Goal: Browse casually

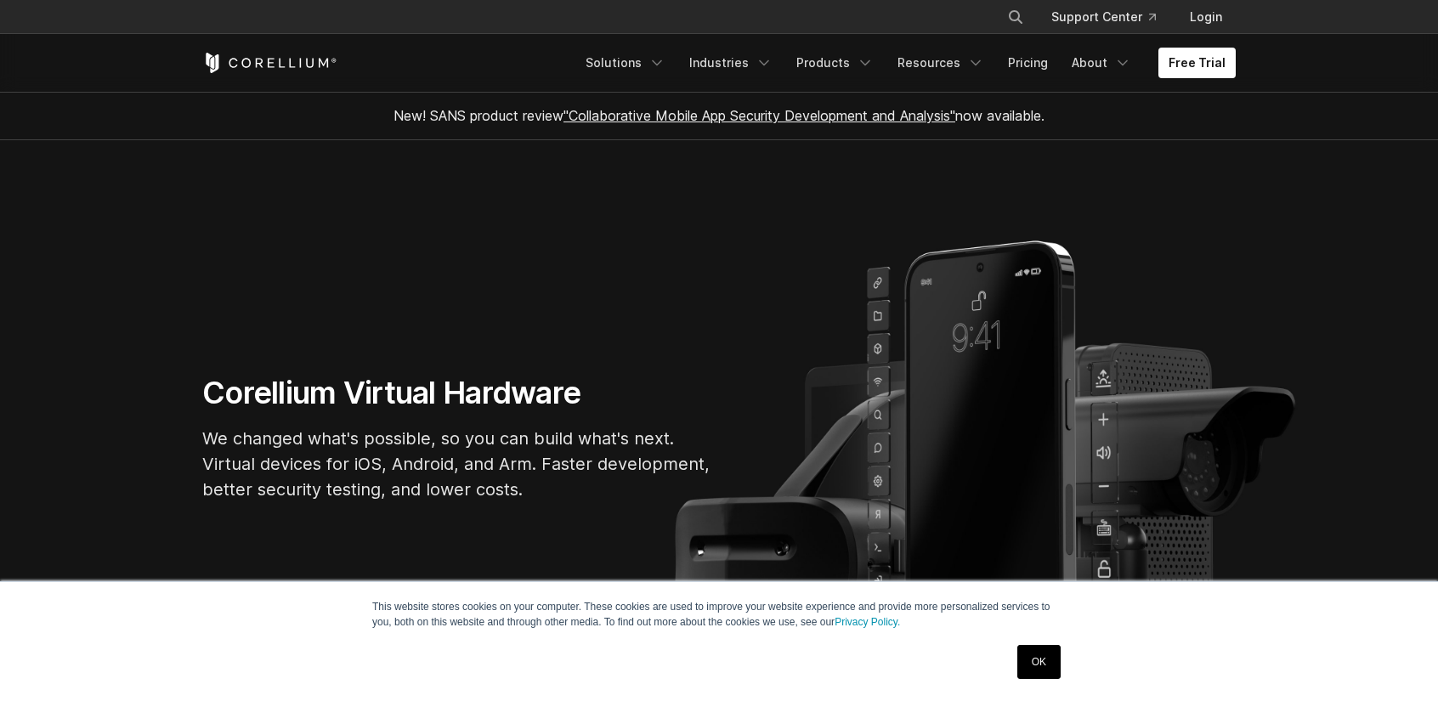
click at [1038, 657] on link "OK" at bounding box center [1039, 662] width 43 height 34
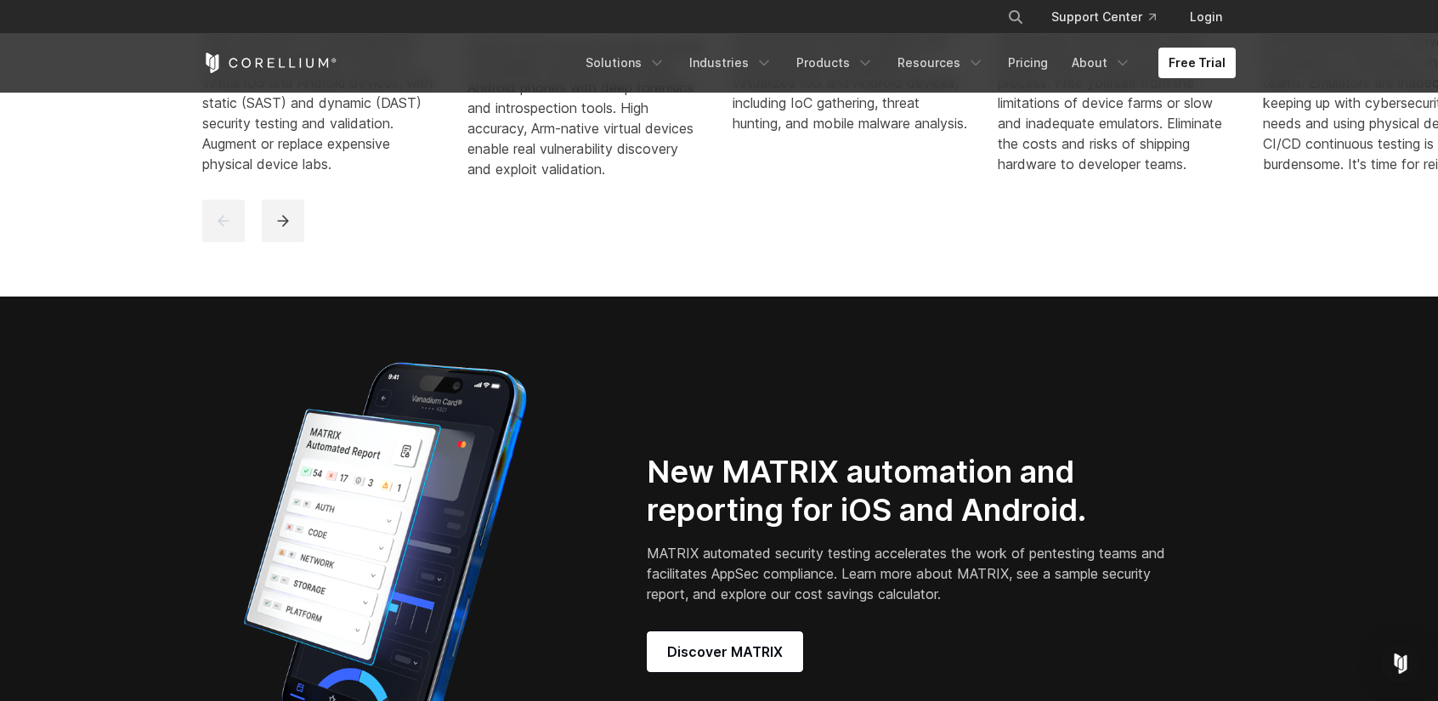
scroll to position [1020, 0]
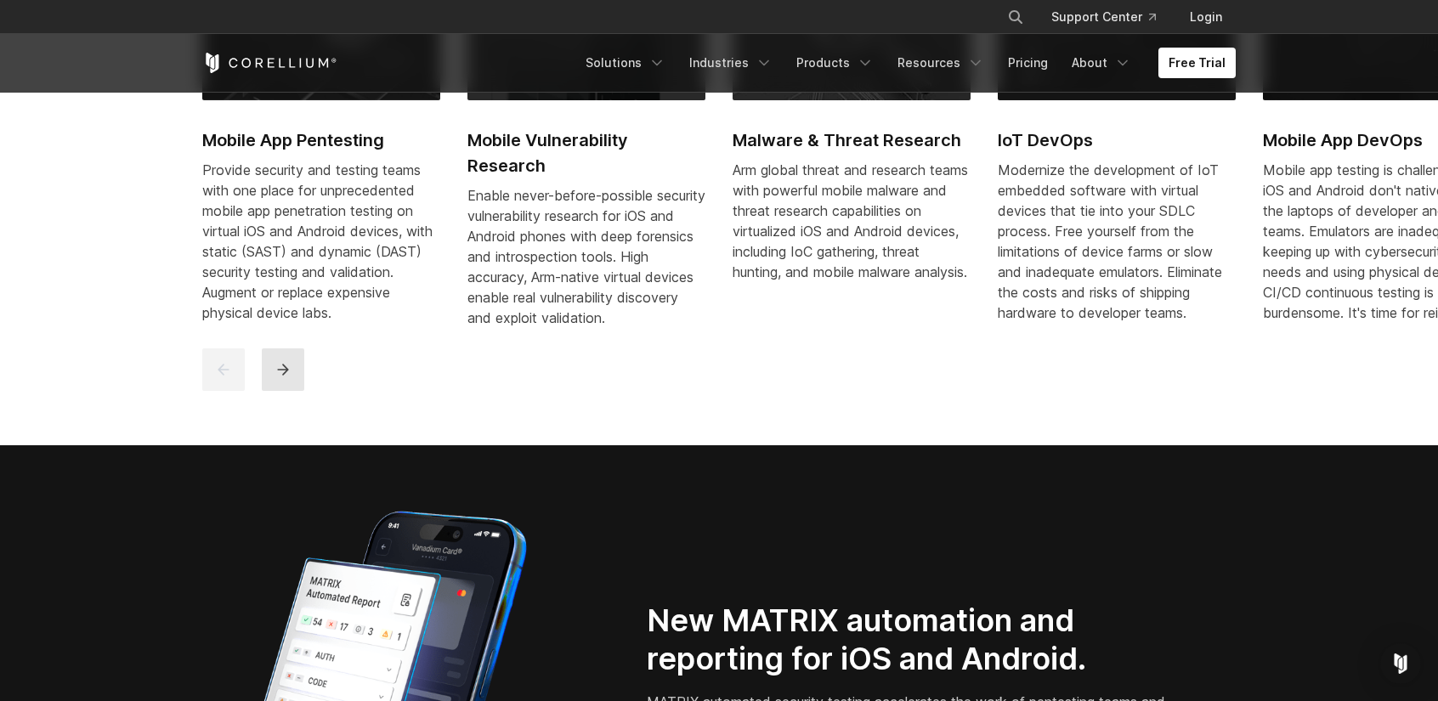
click at [289, 378] on icon "next" at bounding box center [283, 369] width 17 height 17
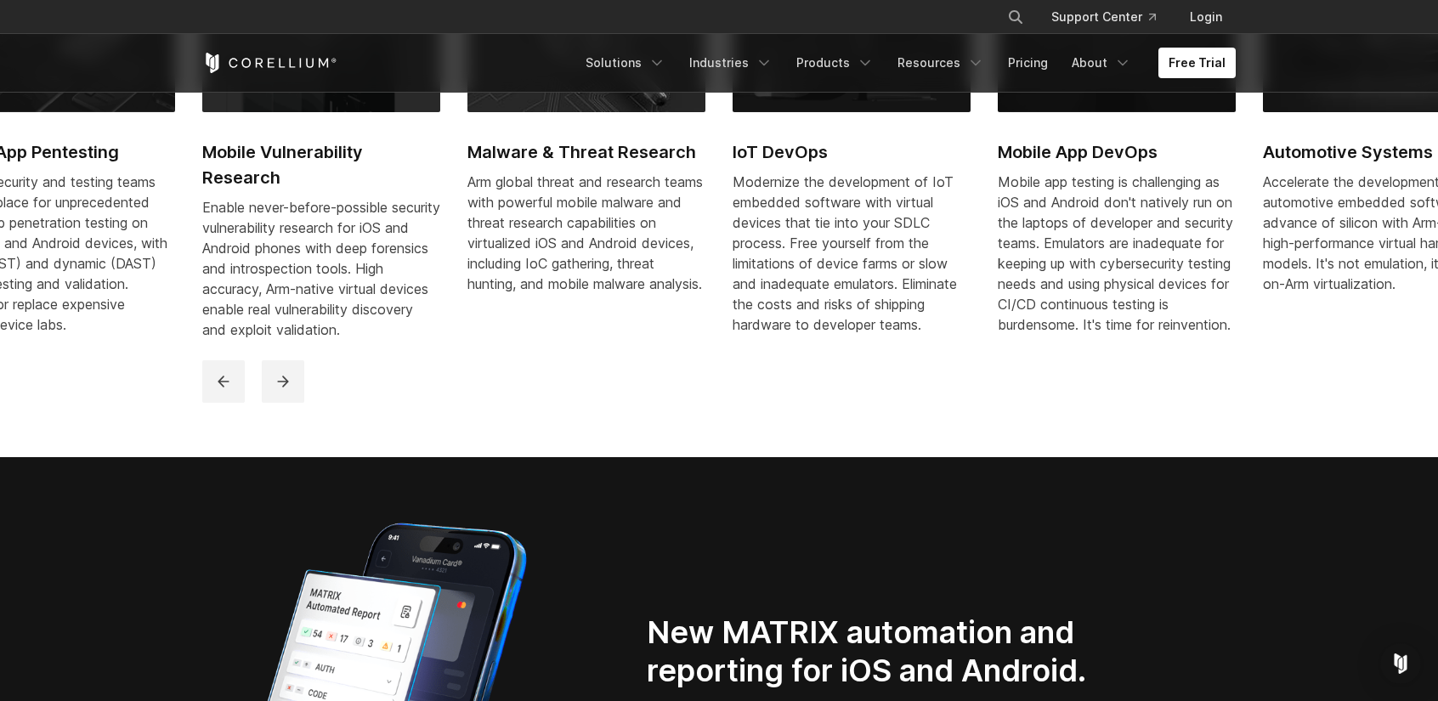
scroll to position [935, 0]
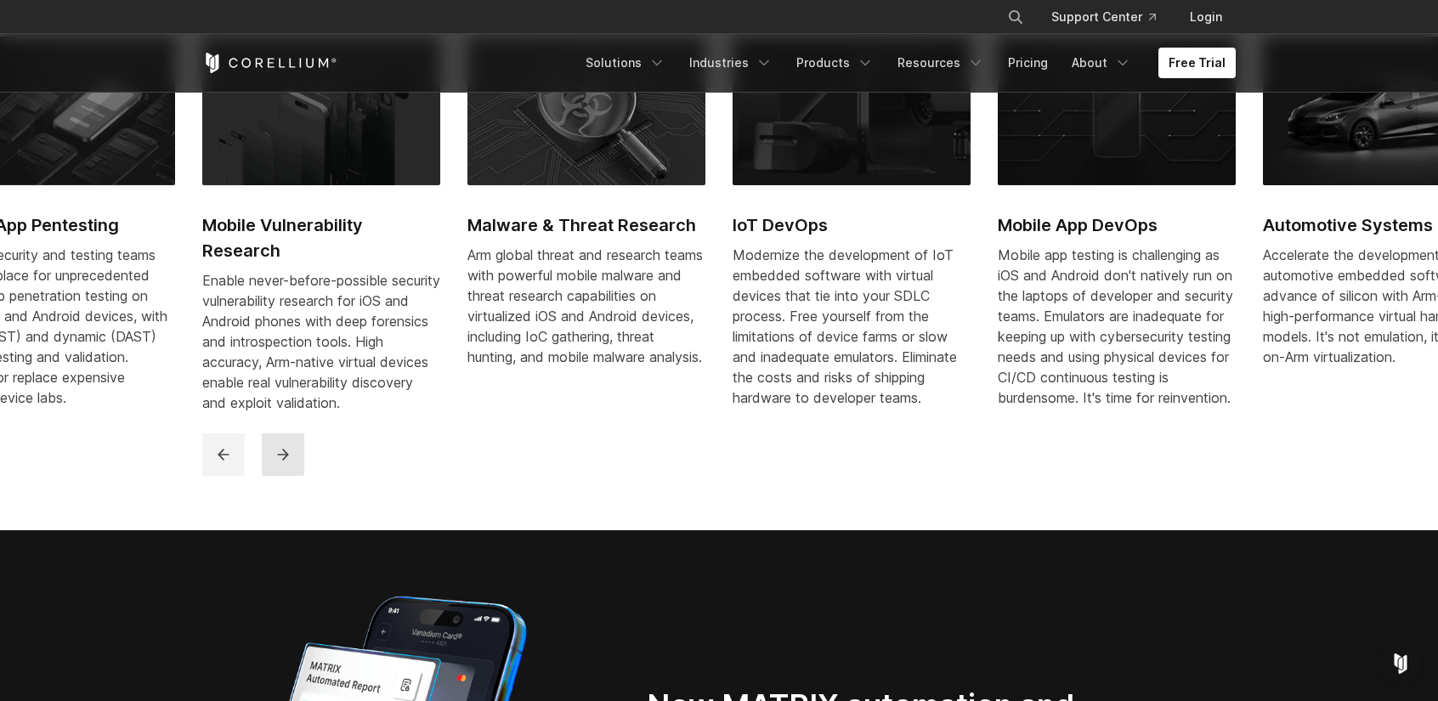
click at [279, 463] on icon "next" at bounding box center [283, 454] width 17 height 17
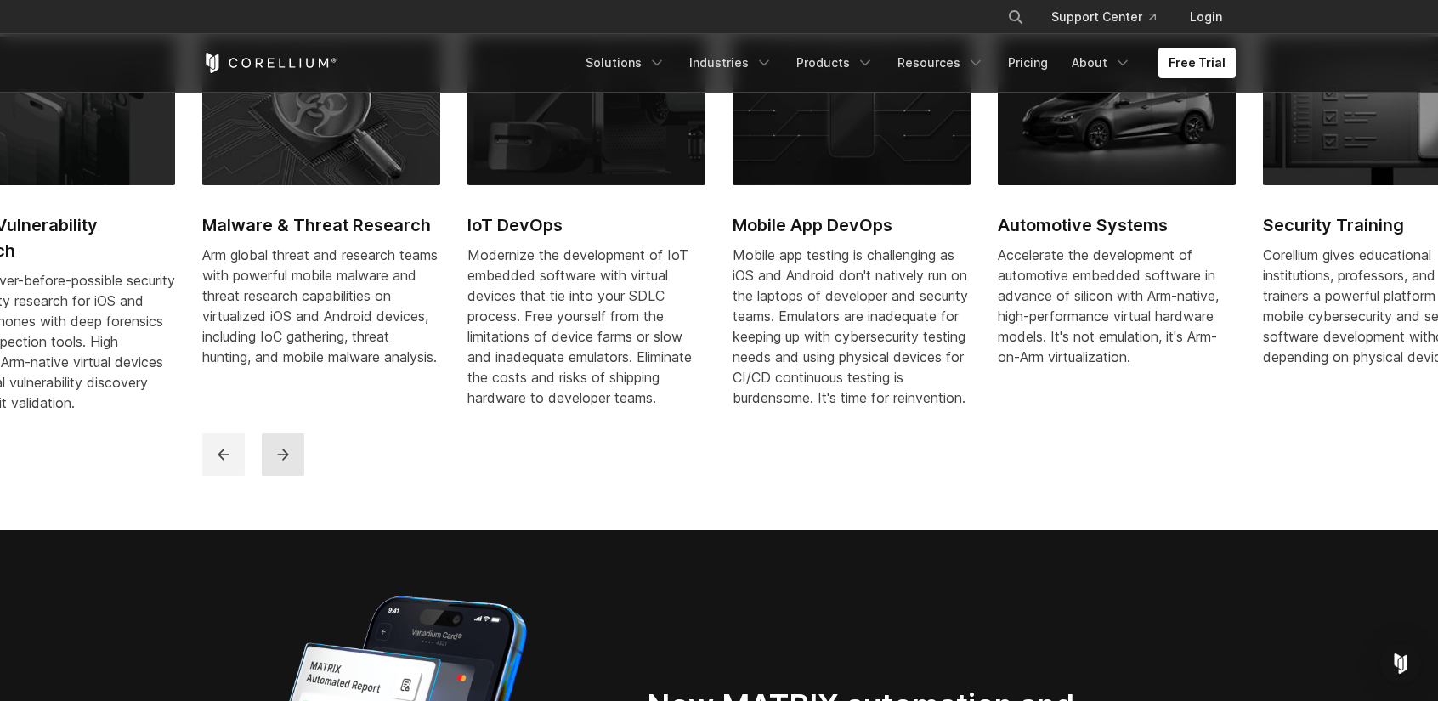
click at [285, 463] on icon "next" at bounding box center [283, 454] width 17 height 17
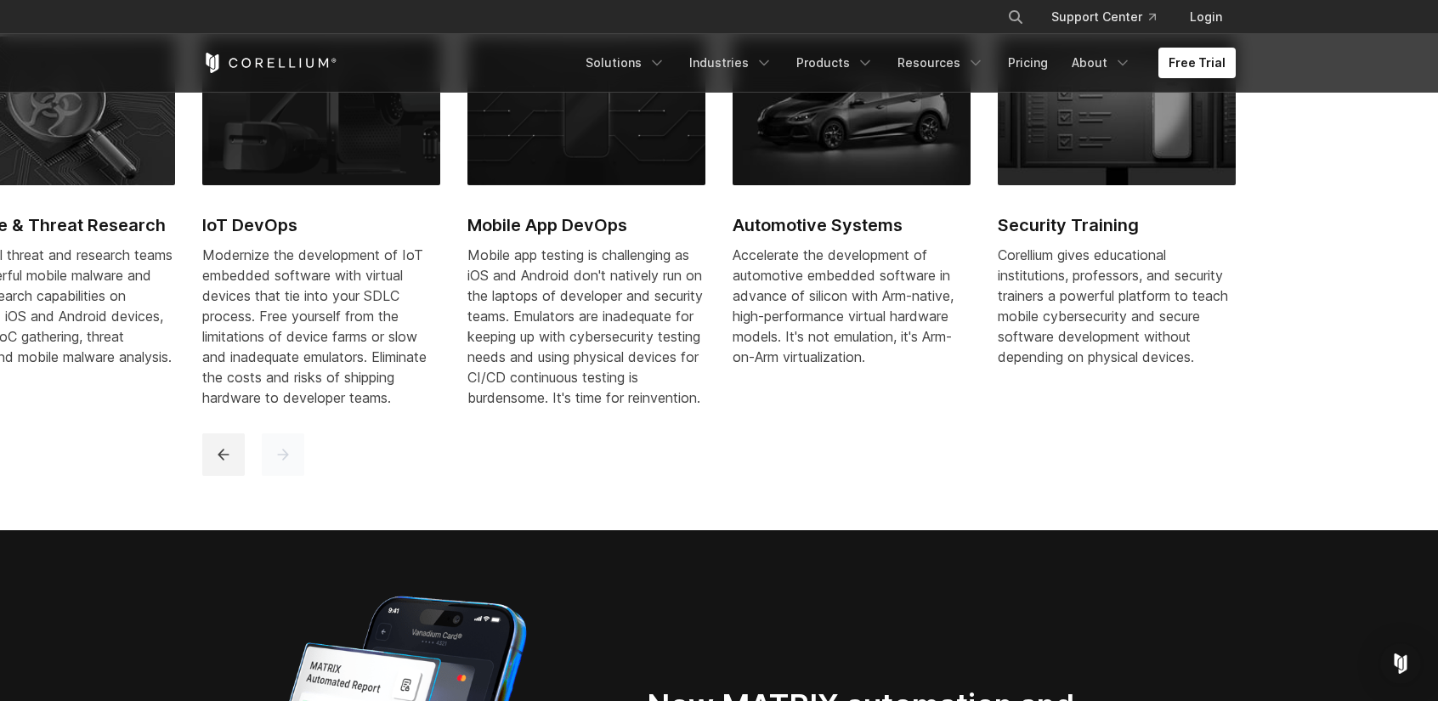
click at [285, 463] on icon "next" at bounding box center [283, 454] width 17 height 17
click at [213, 468] on button "previous" at bounding box center [223, 455] width 43 height 43
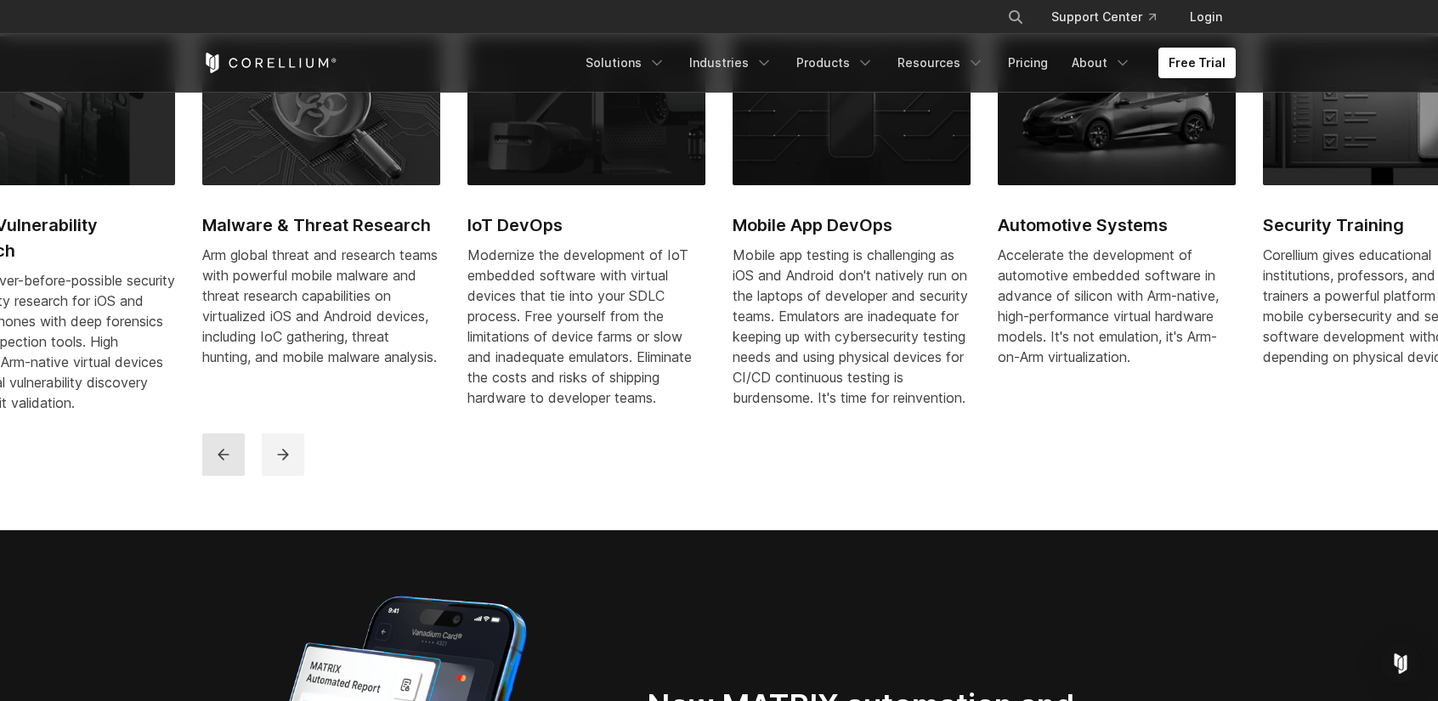
click at [213, 468] on button "previous" at bounding box center [223, 455] width 43 height 43
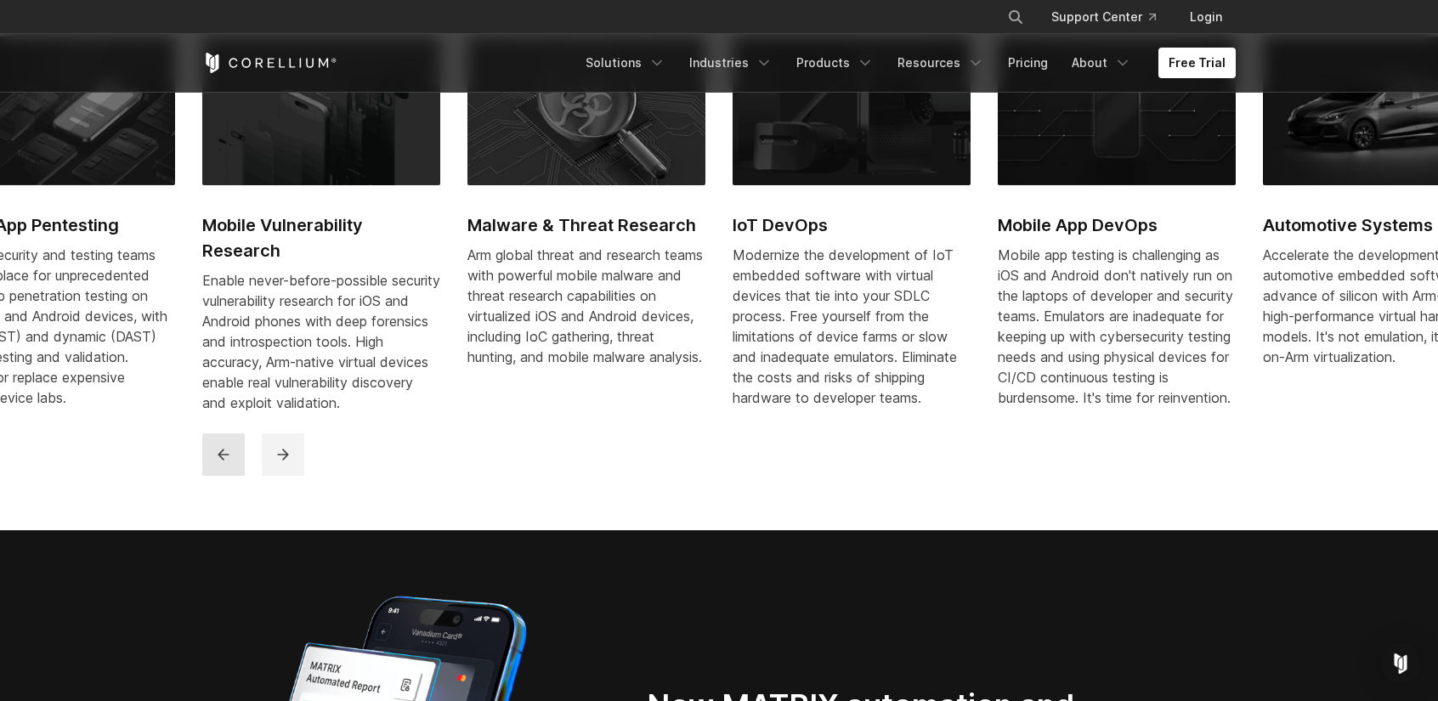
click at [213, 468] on button "previous" at bounding box center [223, 455] width 43 height 43
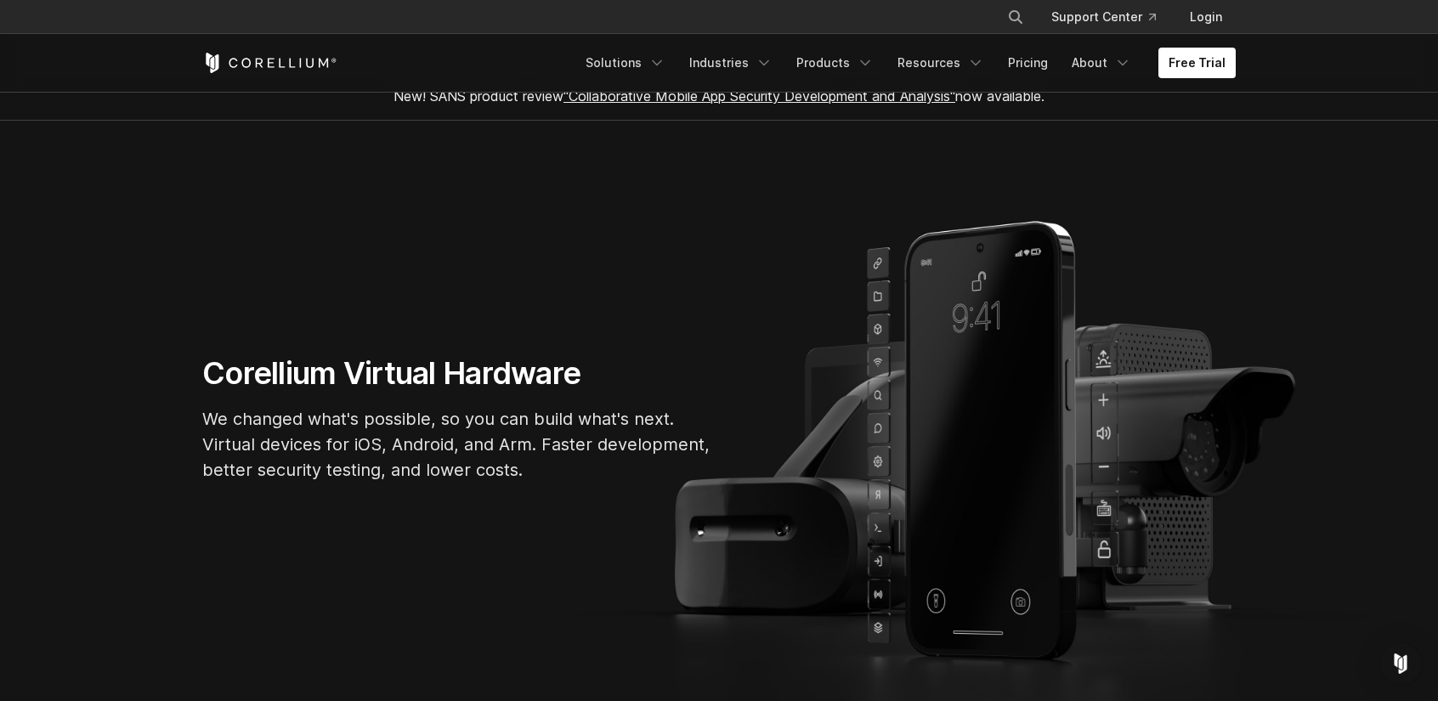
scroll to position [0, 0]
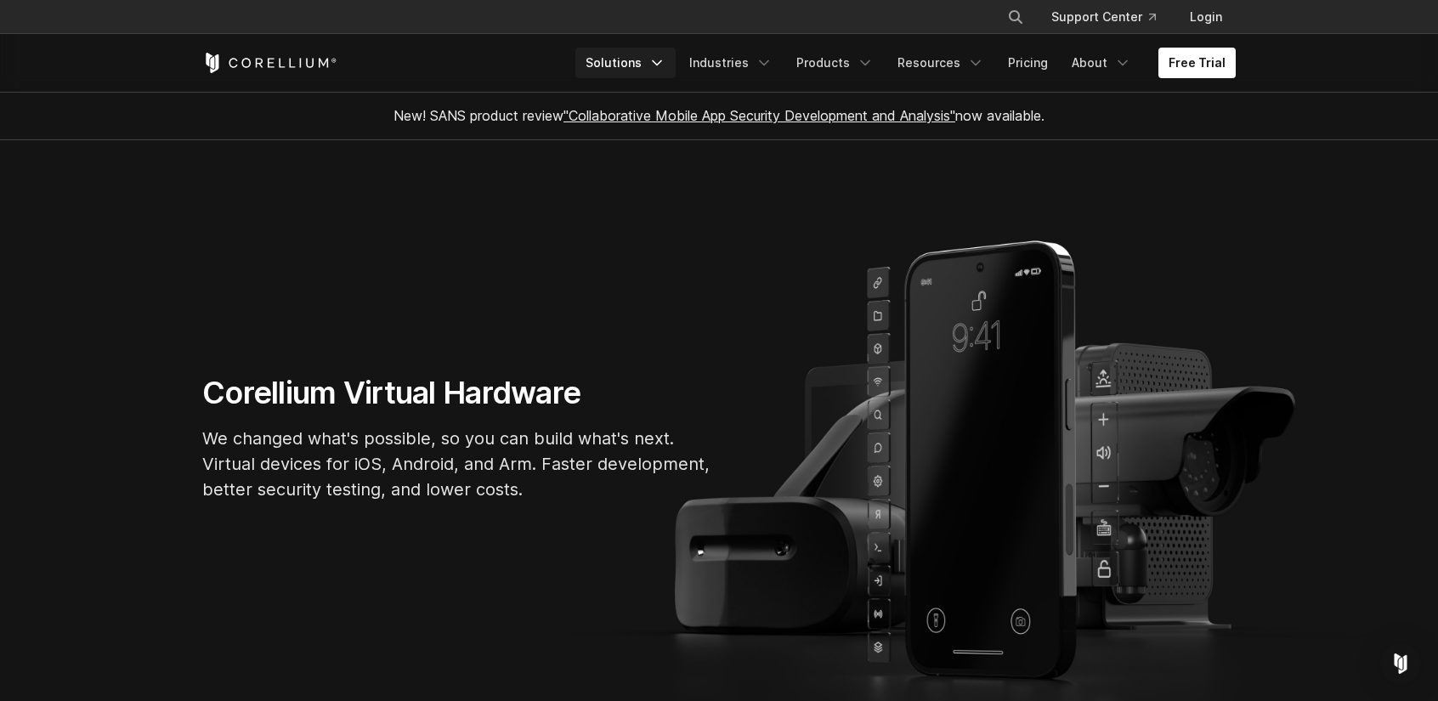
click at [661, 64] on polyline "Navigation Menu" at bounding box center [657, 63] width 9 height 4
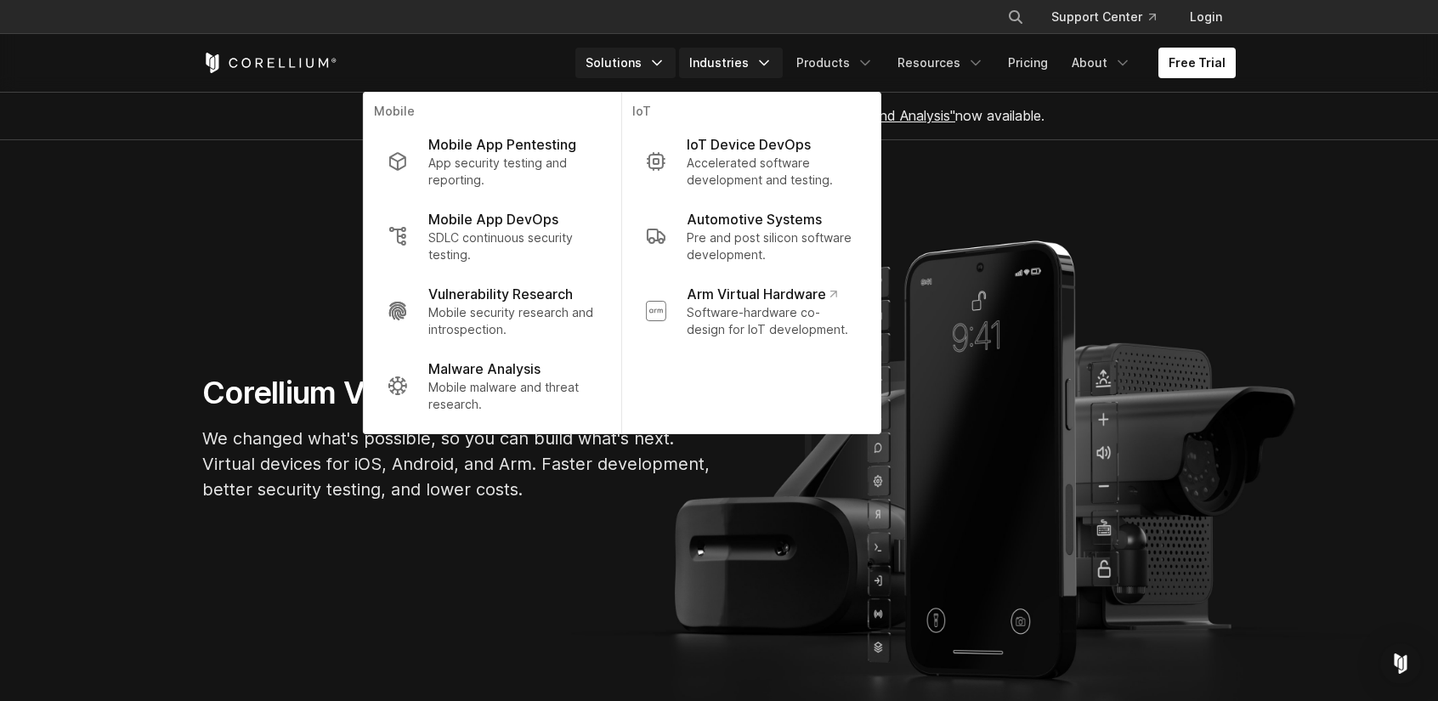
click at [773, 60] on icon "Navigation Menu" at bounding box center [764, 62] width 17 height 17
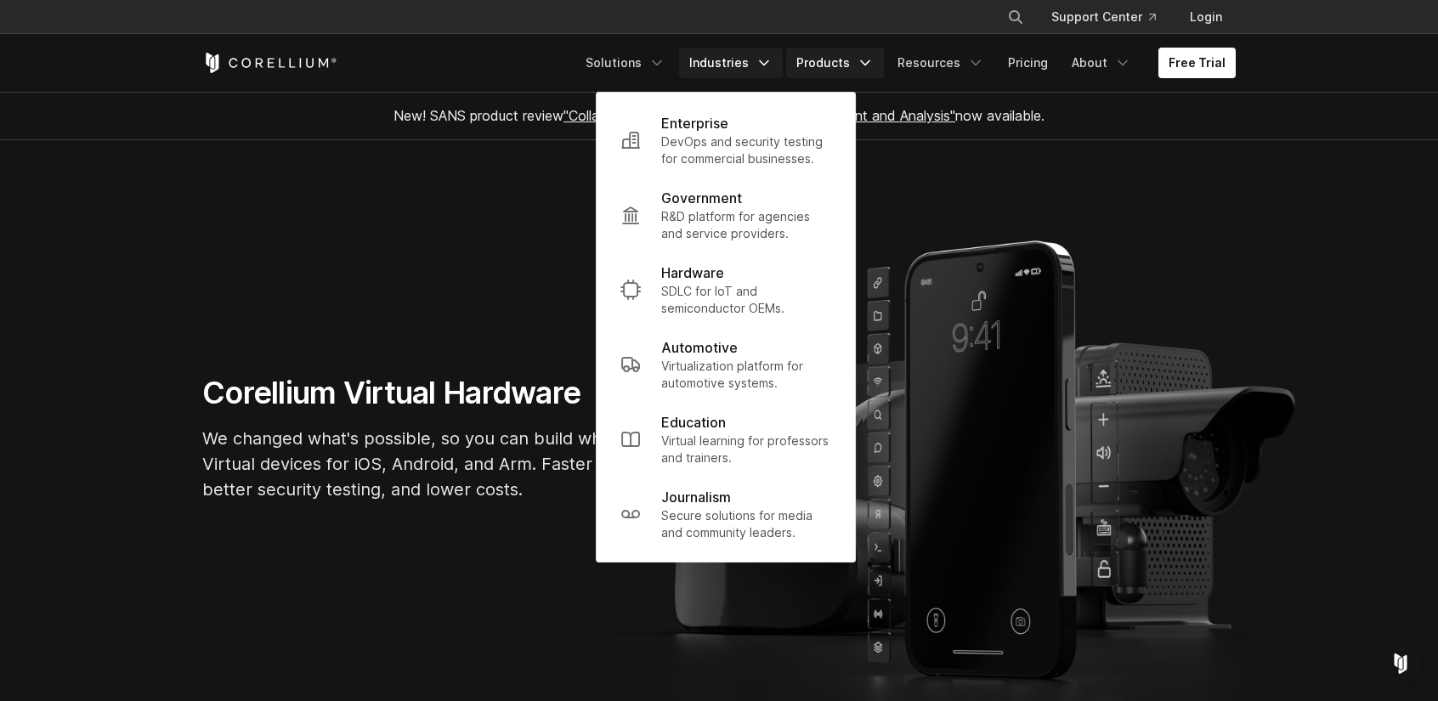
click at [872, 61] on icon "Navigation Menu" at bounding box center [865, 62] width 17 height 17
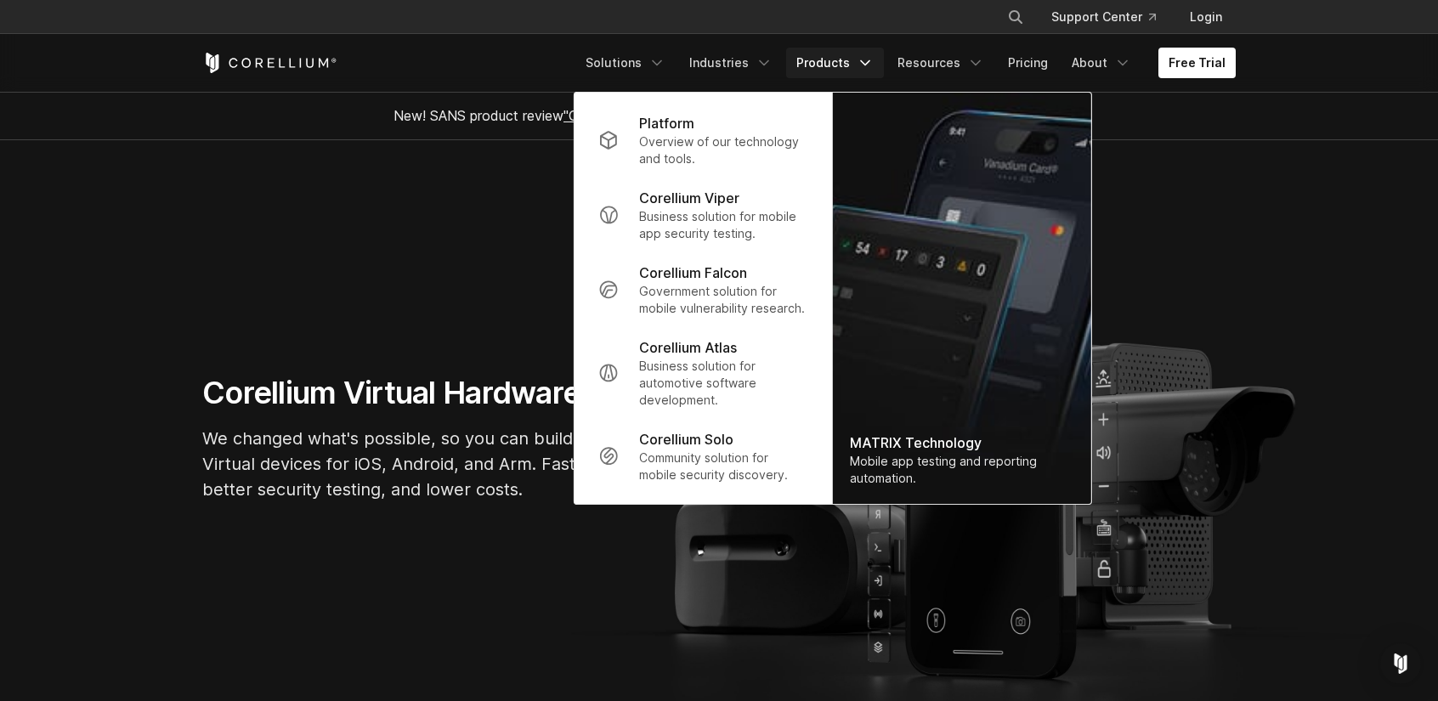
drag, startPoint x: 94, startPoint y: 184, endPoint x: 175, endPoint y: 166, distance: 83.7
click at [94, 184] on section "Corellium Virtual Hardware We changed what's possible, so you can build what's …" at bounding box center [719, 445] width 1438 height 610
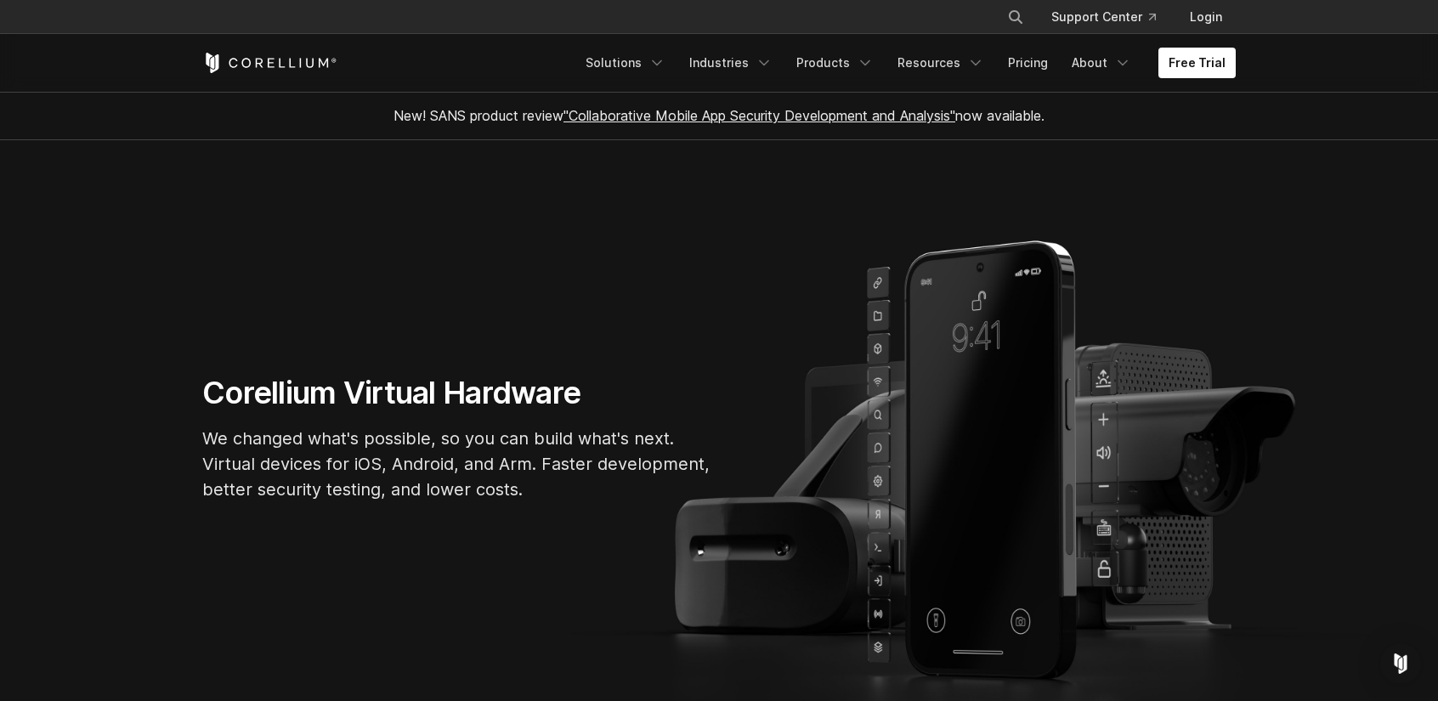
click at [821, 14] on div "× Search our site... Support Center Login" at bounding box center [719, 17] width 1034 height 31
click at [128, 256] on section "Corellium Virtual Hardware We changed what's possible, so you can build what's …" at bounding box center [719, 445] width 1438 height 610
